Goal: Find specific page/section: Find specific page/section

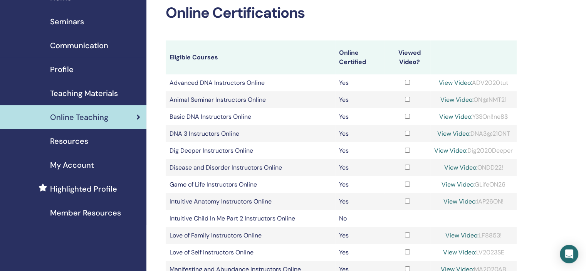
scroll to position [39, 0]
click at [108, 146] on div "Resources" at bounding box center [73, 142] width 134 height 12
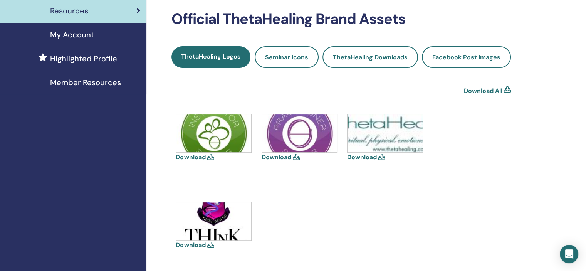
scroll to position [39, 0]
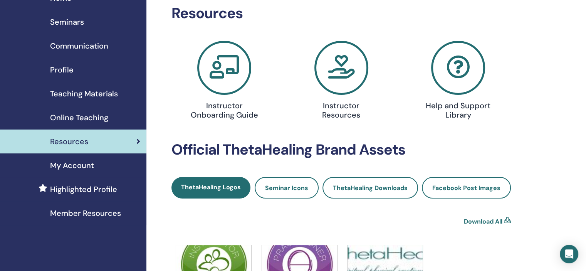
click at [106, 98] on span "Teaching Materials" at bounding box center [84, 94] width 68 height 12
